Goal: Navigation & Orientation: Find specific page/section

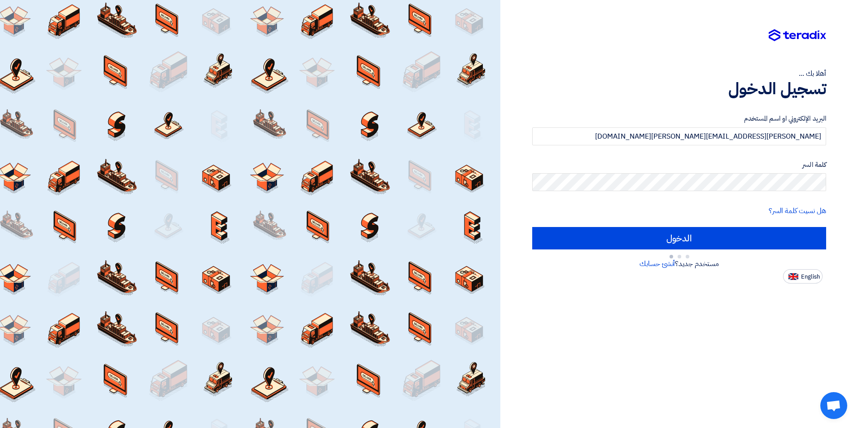
type input "Sign in"
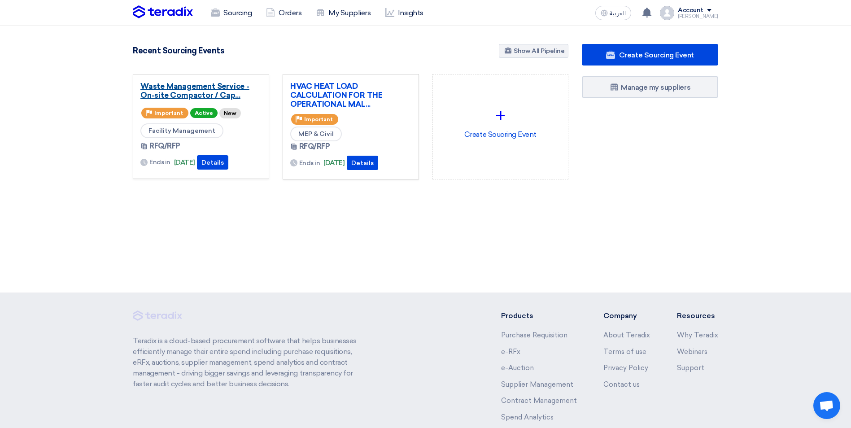
click at [223, 94] on link "Waste Management Service - On-site Compactor / Cap..." at bounding box center [200, 91] width 121 height 18
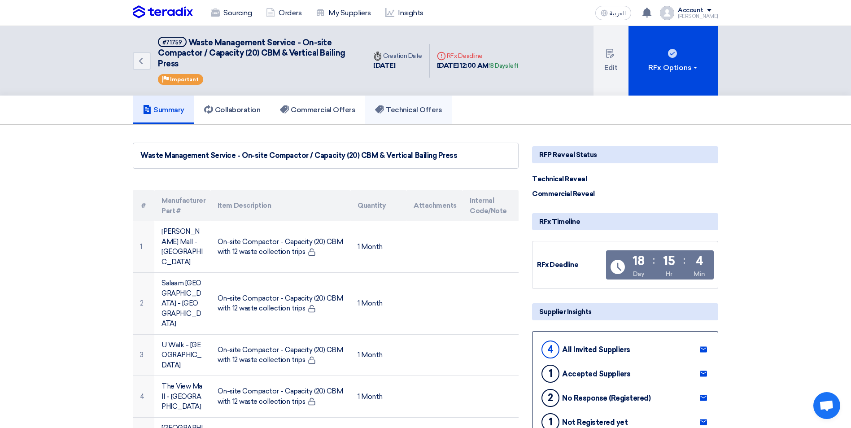
click at [411, 109] on h5 "Technical Offers" at bounding box center [408, 109] width 67 height 9
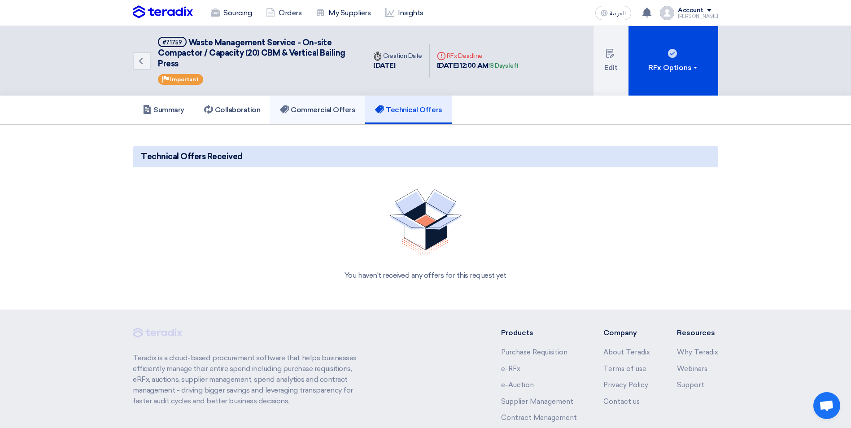
click at [326, 106] on h5 "Commercial Offers" at bounding box center [317, 109] width 75 height 9
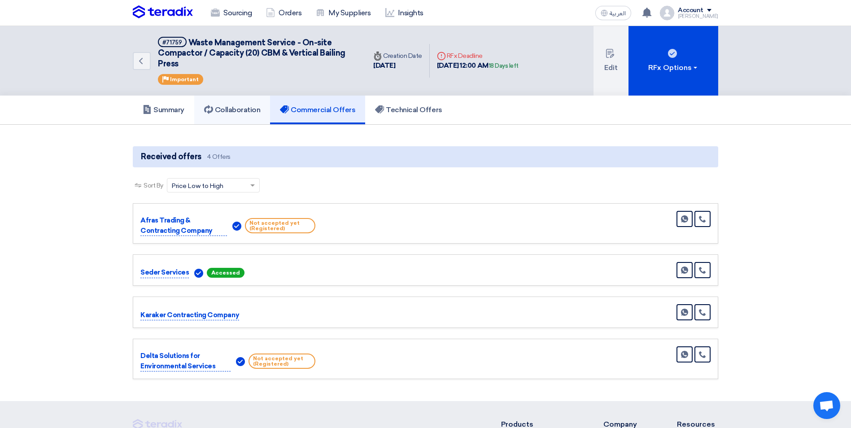
click at [246, 112] on h5 "Collaboration" at bounding box center [232, 109] width 57 height 9
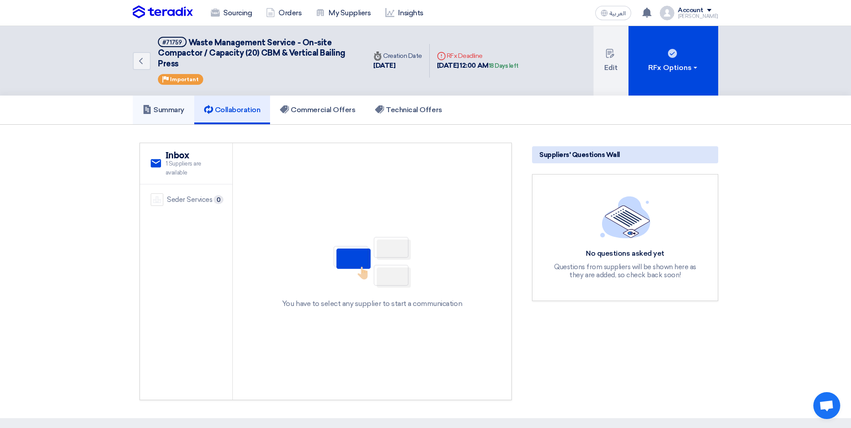
click at [176, 112] on h5 "Summary" at bounding box center [164, 109] width 42 height 9
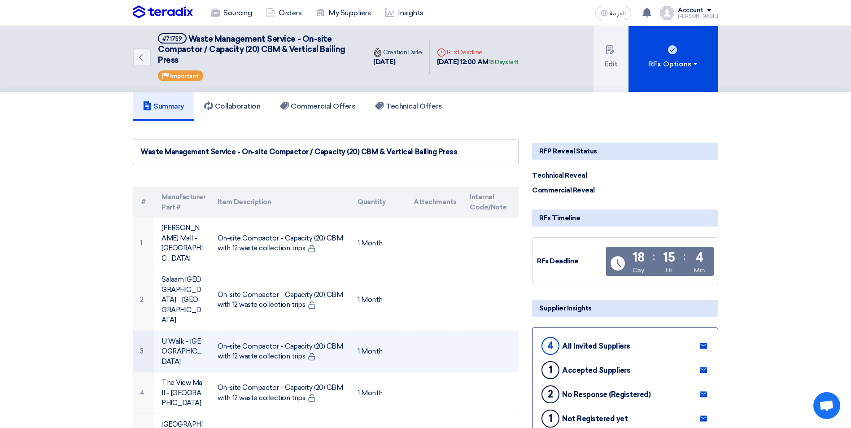
scroll to position [45, 0]
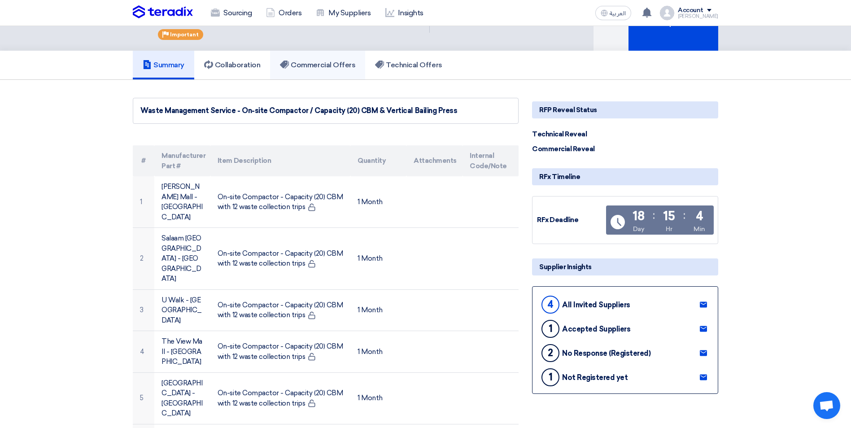
click at [338, 70] on h5 "Commercial Offers" at bounding box center [317, 65] width 75 height 9
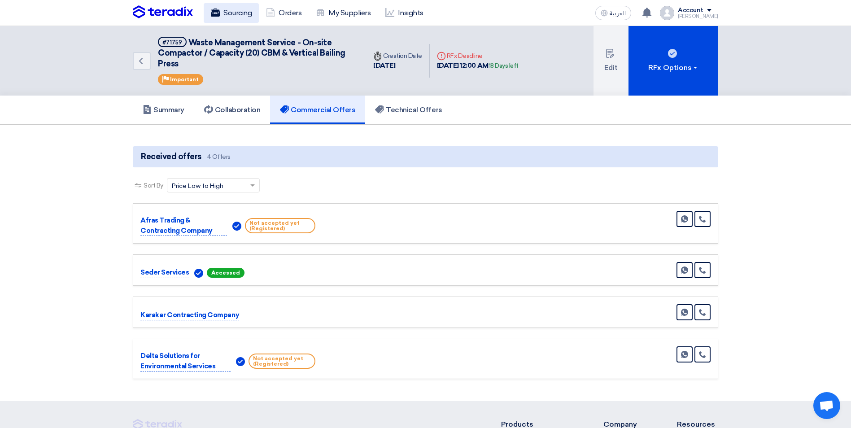
click at [244, 15] on link "Sourcing" at bounding box center [231, 13] width 55 height 20
